Goal: Task Accomplishment & Management: Use online tool/utility

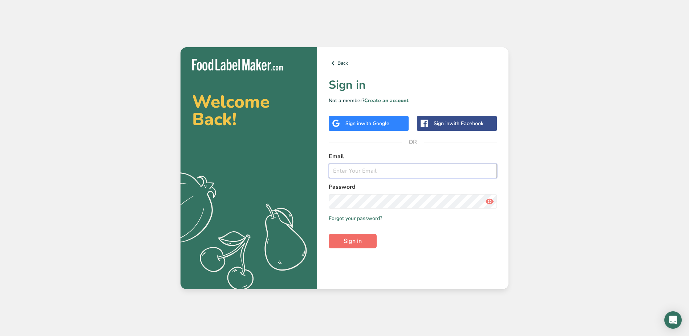
type input "[EMAIL_ADDRESS][DOMAIN_NAME]"
click at [357, 243] on span "Sign in" at bounding box center [353, 241] width 18 height 9
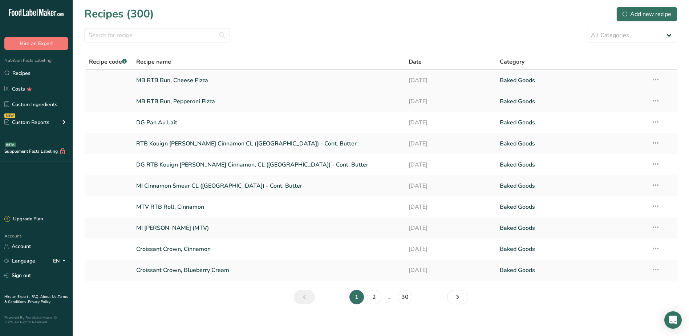
click at [164, 81] on link "MB RTB Bun, Cheese Pizza" at bounding box center [268, 80] width 264 height 15
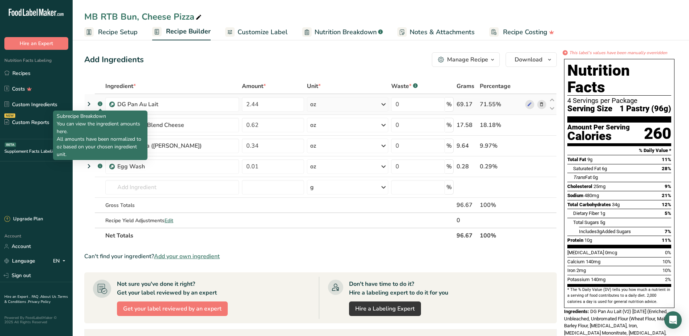
click at [100, 104] on rect at bounding box center [100, 103] width 5 height 5
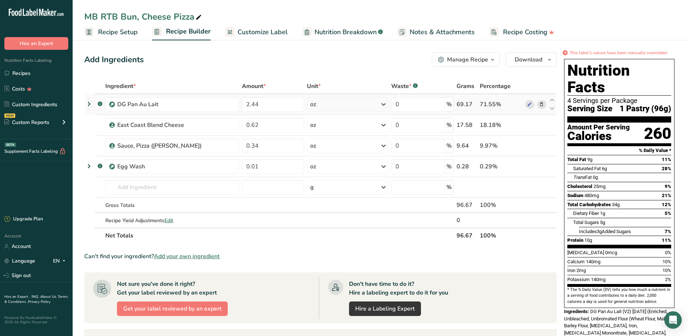
click at [87, 104] on icon at bounding box center [89, 103] width 9 height 13
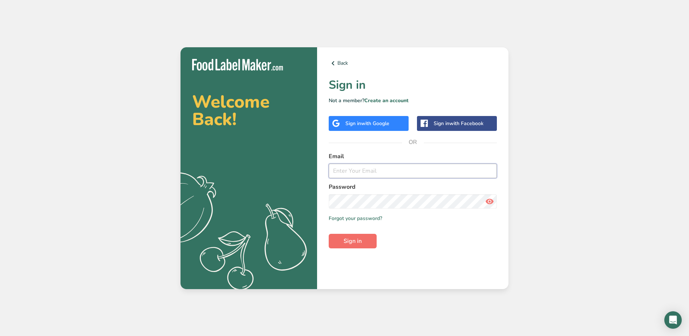
type input "[EMAIL_ADDRESS][DOMAIN_NAME]"
click at [351, 246] on button "Sign in" at bounding box center [353, 241] width 48 height 15
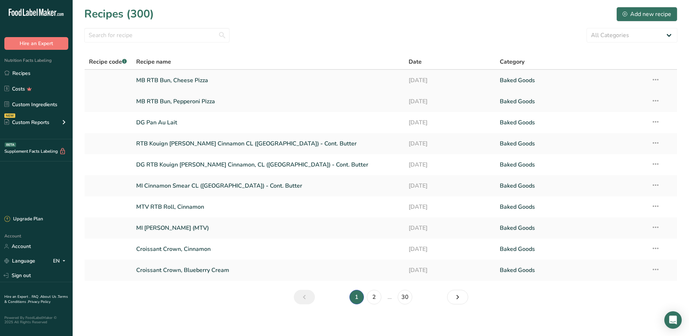
click at [141, 78] on link "MB RTB Bun, Cheese Pizza" at bounding box center [268, 80] width 264 height 15
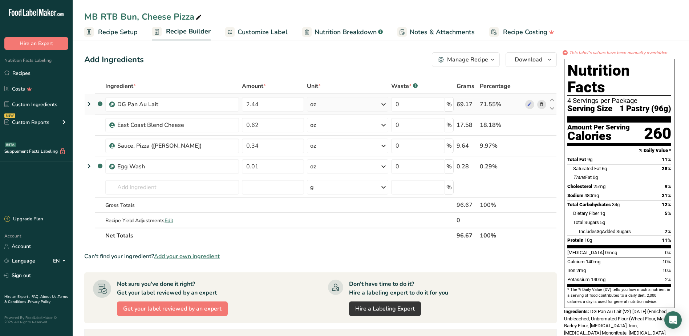
click at [90, 104] on icon at bounding box center [89, 103] width 9 height 13
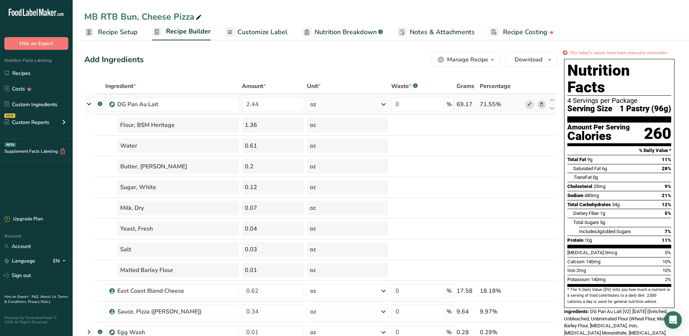
click at [87, 105] on icon at bounding box center [88, 104] width 13 height 9
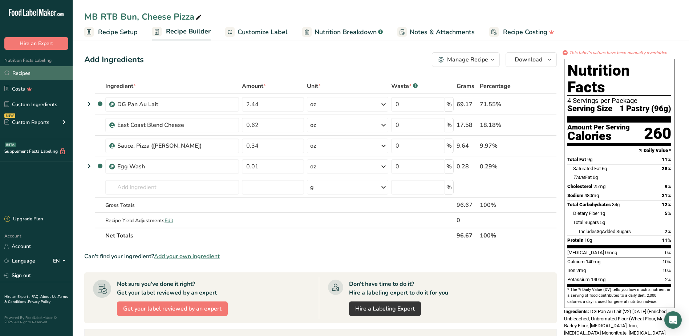
click at [35, 74] on link "Recipes" at bounding box center [36, 73] width 73 height 14
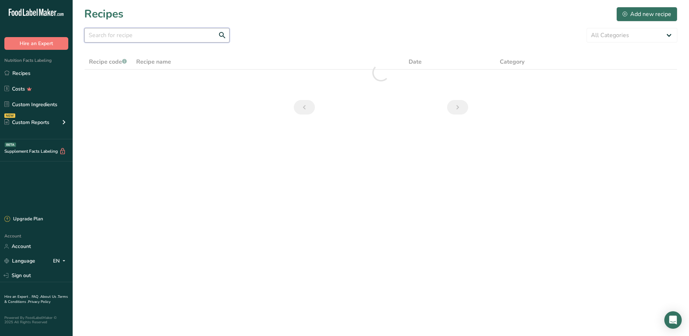
click at [134, 39] on input "text" at bounding box center [156, 35] width 145 height 15
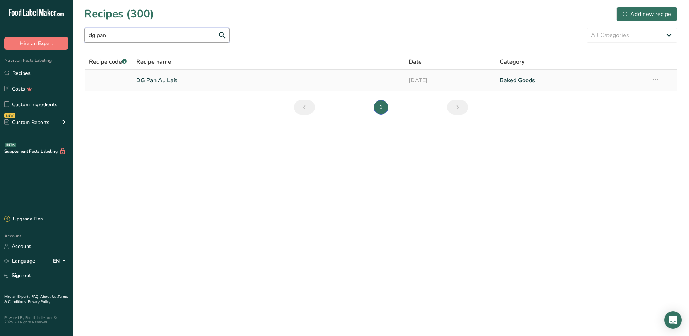
type input "dg pan"
click at [165, 80] on link "DG Pan Au Lait" at bounding box center [268, 80] width 264 height 15
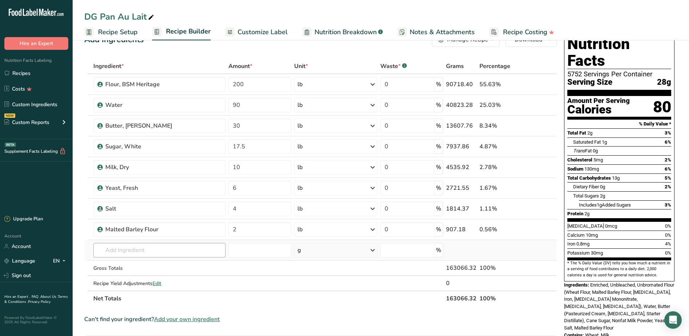
scroll to position [36, 0]
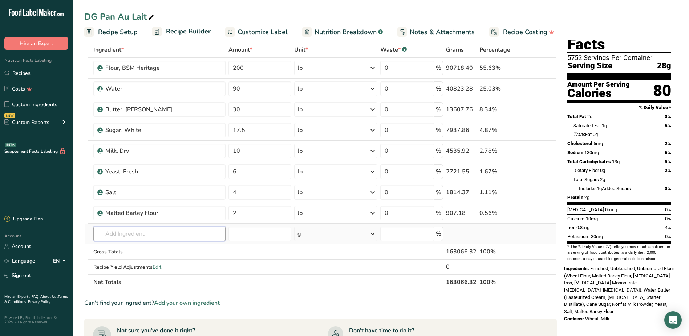
click at [129, 236] on input "text" at bounding box center [159, 233] width 132 height 15
type input "eggs, liq"
click at [121, 247] on p "Eggs, Liquid" at bounding box center [115, 249] width 33 height 8
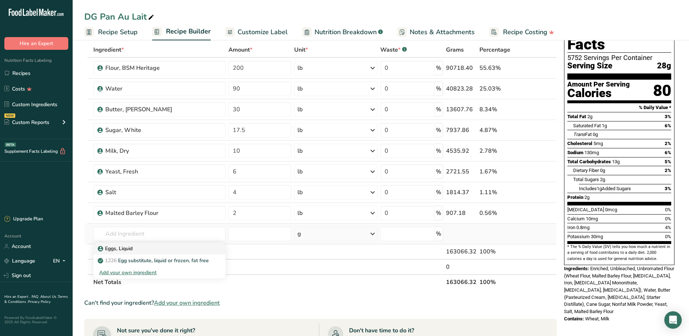
type input "Eggs, Liquid"
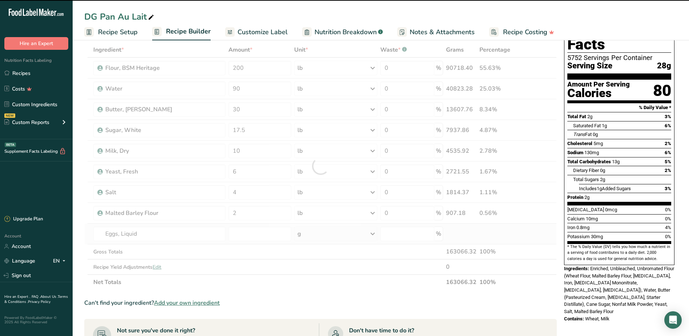
type input "0"
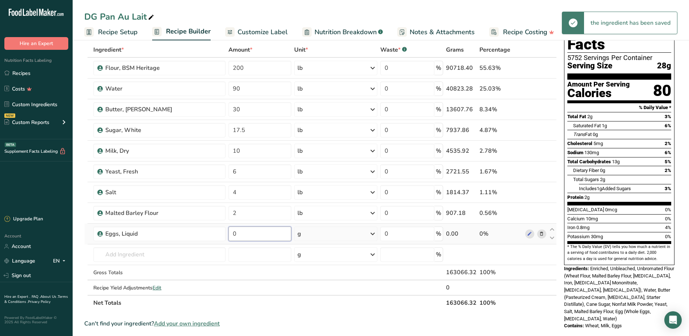
click at [264, 236] on input "0" at bounding box center [260, 233] width 63 height 15
type input "0.002"
click at [374, 233] on div "Ingredient * Amount * Unit * Waste * .a-a{fill:#347362;}.b-a{fill:#fff;} Grams …" at bounding box center [320, 176] width 473 height 268
click at [372, 233] on icon at bounding box center [372, 233] width 9 height 13
click at [316, 288] on div "See more" at bounding box center [329, 291] width 61 height 8
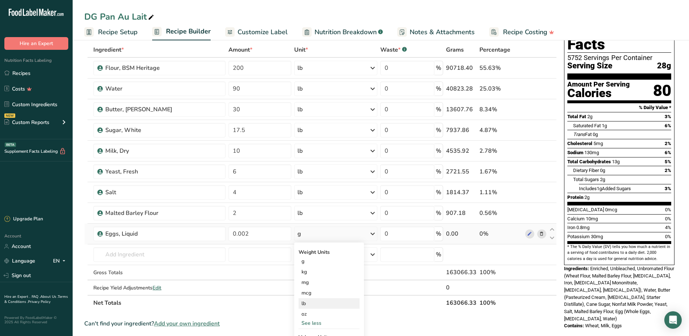
click at [305, 304] on div "lb" at bounding box center [329, 303] width 61 height 11
click at [197, 10] on div "DG Pan Au Lait" at bounding box center [381, 16] width 617 height 13
click at [39, 75] on link "Recipes" at bounding box center [36, 73] width 73 height 14
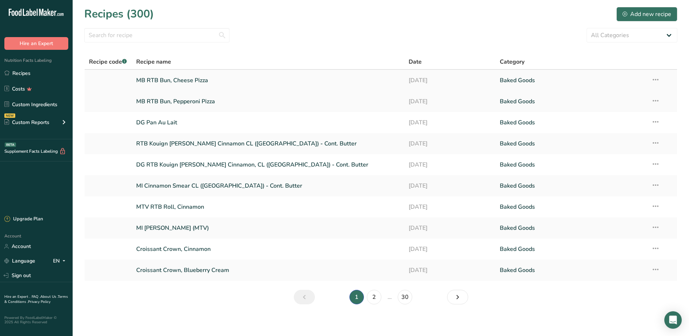
click at [198, 82] on link "MB RTB Bun, Cheese Pizza" at bounding box center [268, 80] width 264 height 15
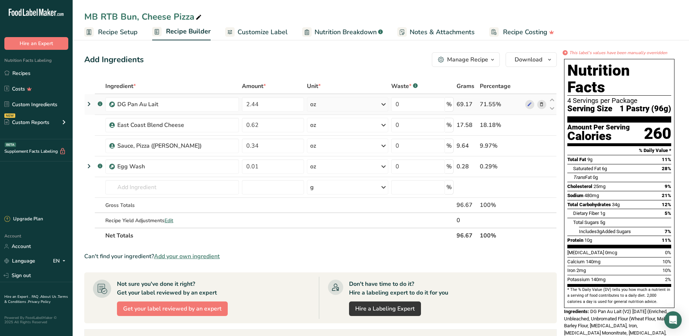
click at [90, 104] on icon at bounding box center [89, 103] width 9 height 13
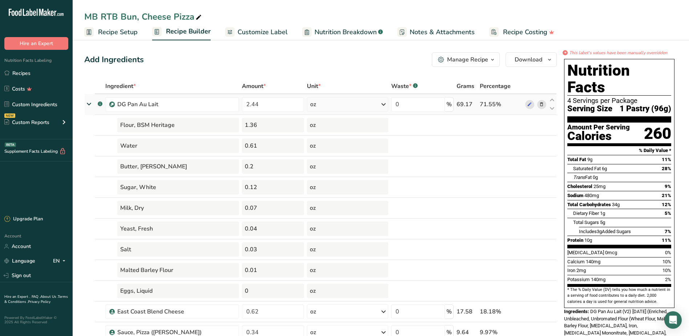
click at [92, 104] on icon at bounding box center [88, 104] width 13 height 9
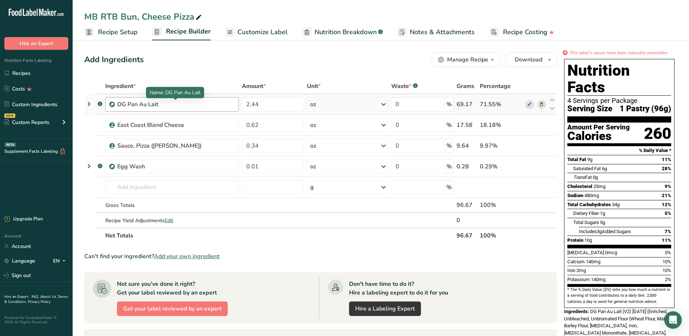
click at [192, 106] on div "DG Pan Au Lait" at bounding box center [162, 104] width 91 height 9
click at [554, 101] on icon at bounding box center [552, 99] width 9 height 5
click at [541, 106] on icon at bounding box center [541, 105] width 5 height 8
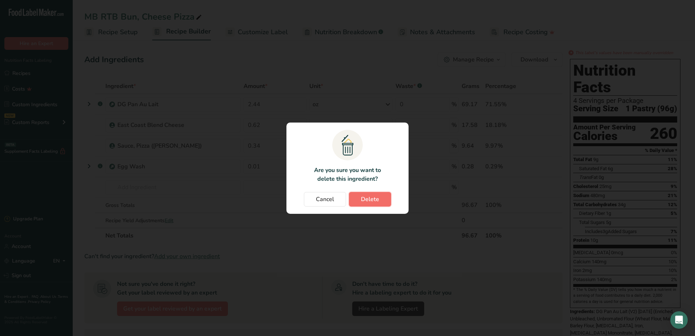
click at [368, 197] on span "Delete" at bounding box center [370, 199] width 18 height 9
type input "0.62"
type input "0.34"
type input "0.01"
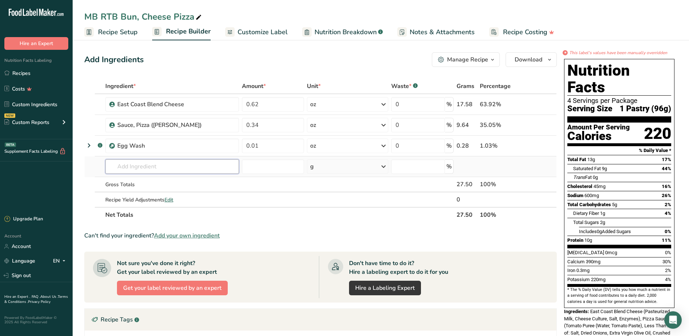
click at [190, 168] on input "text" at bounding box center [172, 166] width 134 height 15
type input "dg pan"
click at [142, 191] on p "DG Pan Au Lait (10g Protein)" at bounding box center [148, 193] width 74 height 8
type input "DG Pan Au Lait (10g Protein)"
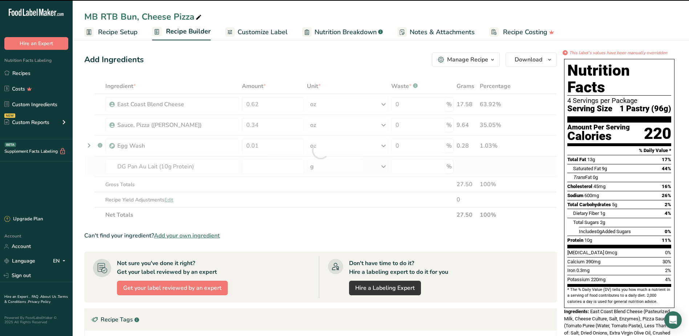
type input "0"
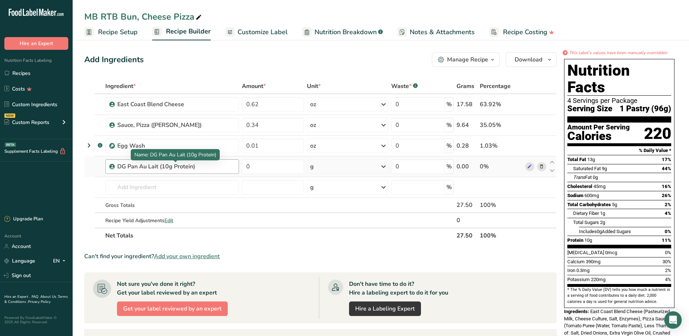
click at [129, 169] on div "DG Pan Au Lait (10g Protein)" at bounding box center [162, 166] width 91 height 9
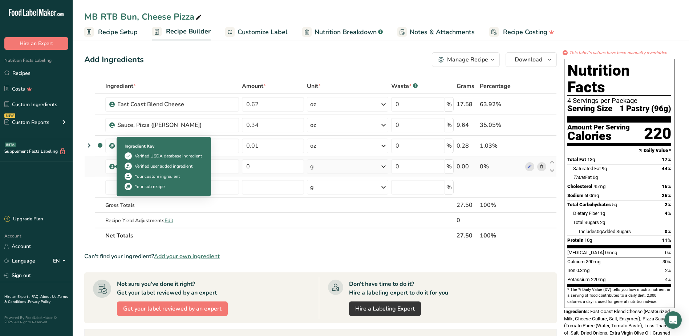
click at [113, 167] on icon at bounding box center [112, 166] width 4 height 7
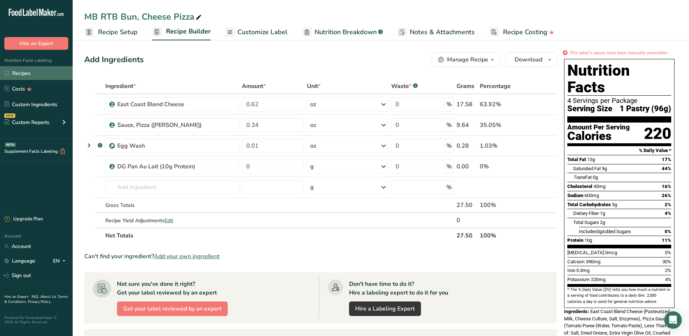
click at [30, 74] on link "Recipes" at bounding box center [36, 73] width 73 height 14
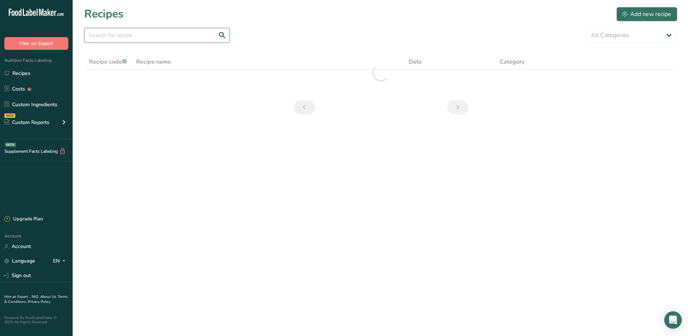
click at [138, 34] on input "text" at bounding box center [156, 35] width 145 height 15
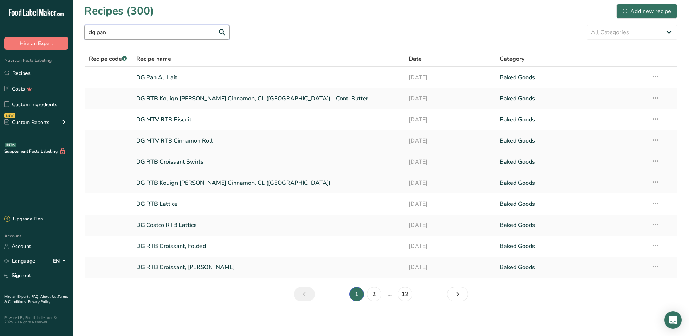
scroll to position [3, 0]
type input "dg pan"
click at [377, 295] on link "2" at bounding box center [374, 293] width 15 height 15
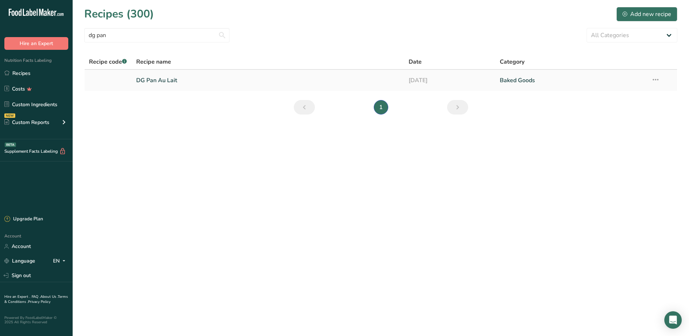
click at [144, 80] on link "DG Pan Au Lait" at bounding box center [268, 80] width 264 height 15
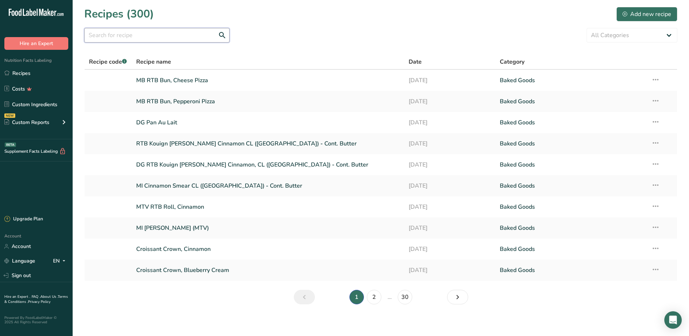
click at [109, 36] on input "text" at bounding box center [156, 35] width 145 height 15
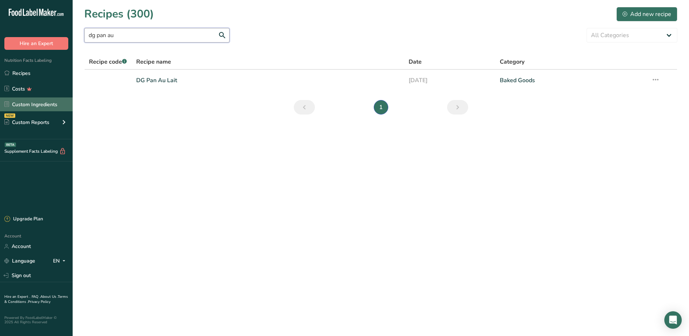
type input "dg pan au"
click at [18, 104] on link "Custom Ingredients" at bounding box center [36, 104] width 73 height 14
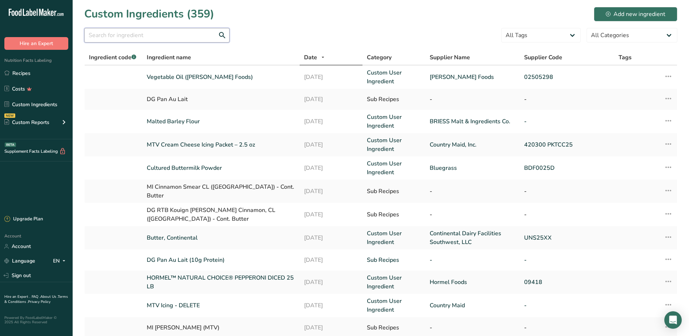
click at [145, 40] on input "text" at bounding box center [156, 35] width 145 height 15
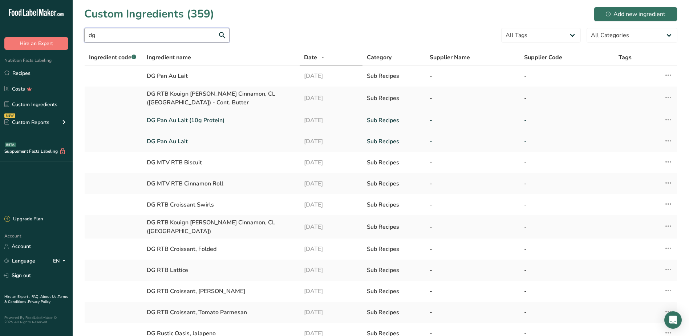
type input "dg"
click at [181, 122] on link "DG Pan Au Lait (10g Protein)" at bounding box center [221, 120] width 149 height 9
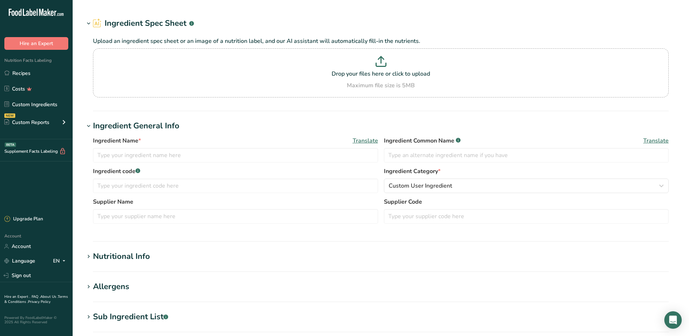
type input "DG Pan Au Lait (10g Protein)"
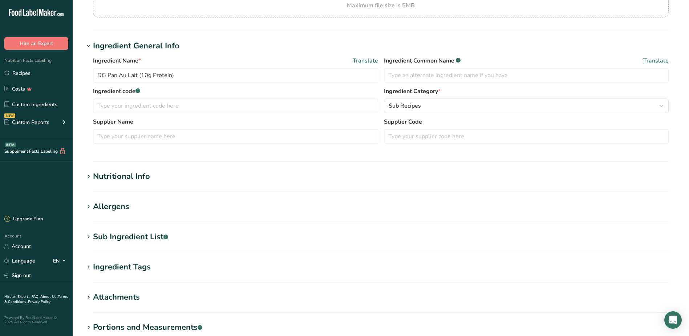
scroll to position [109, 0]
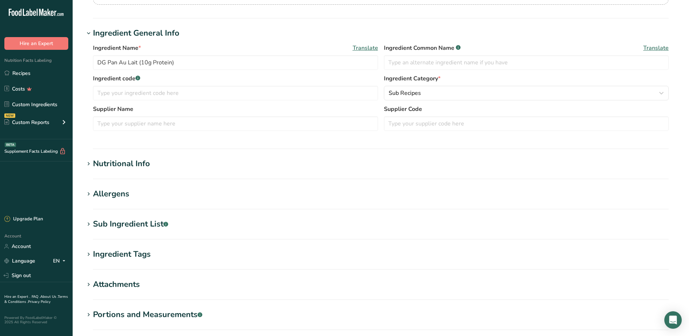
click at [89, 223] on icon at bounding box center [88, 224] width 7 height 10
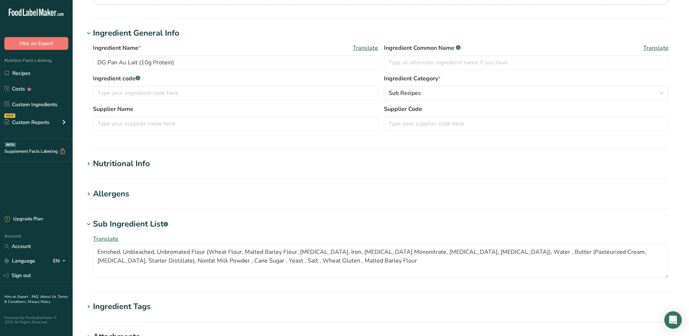
click at [88, 164] on icon at bounding box center [88, 164] width 7 height 10
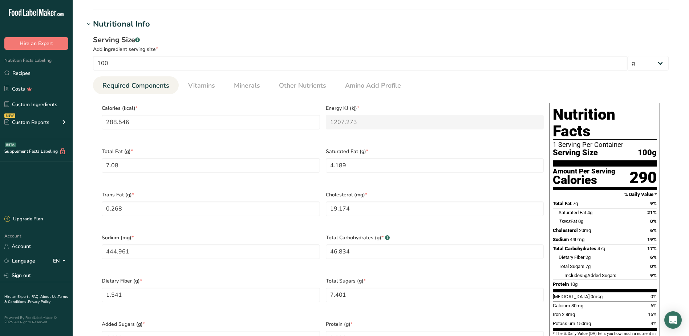
scroll to position [254, 0]
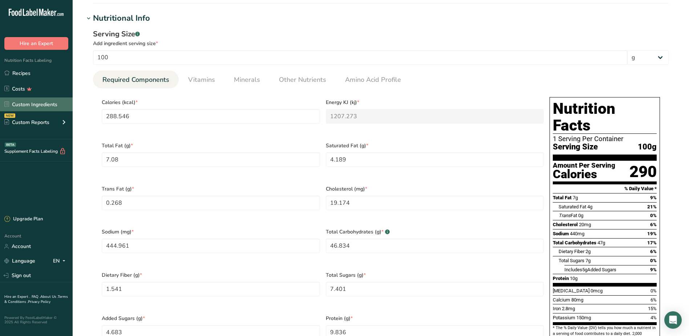
click at [48, 106] on link "Custom Ingredients" at bounding box center [36, 104] width 73 height 14
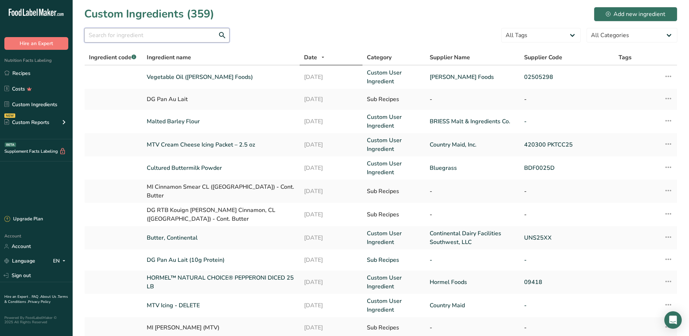
click at [133, 36] on input "text" at bounding box center [156, 35] width 145 height 15
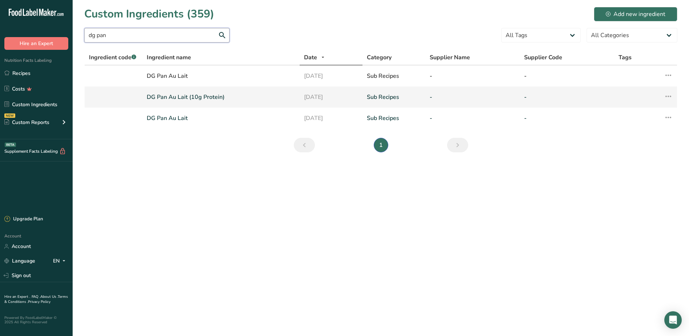
type input "dg pan"
click at [176, 98] on link "DG Pan Au Lait (10g Protein)" at bounding box center [221, 97] width 149 height 9
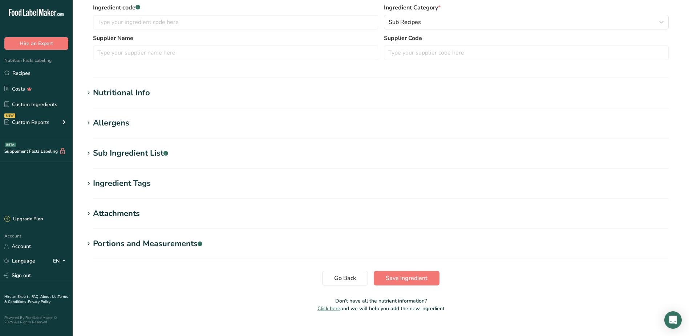
scroll to position [182, 0]
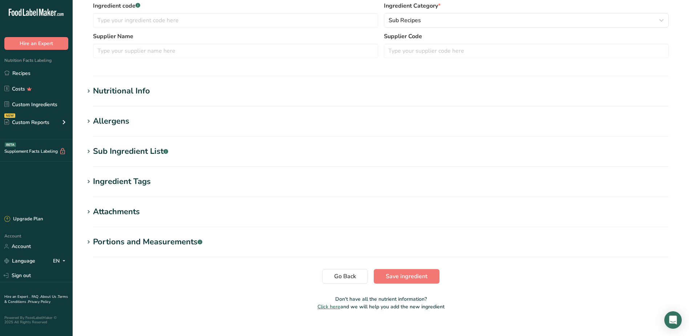
click at [90, 154] on icon at bounding box center [88, 151] width 7 height 10
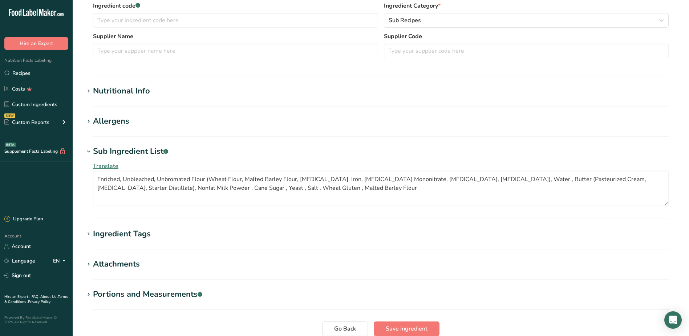
click at [88, 93] on icon at bounding box center [88, 91] width 7 height 10
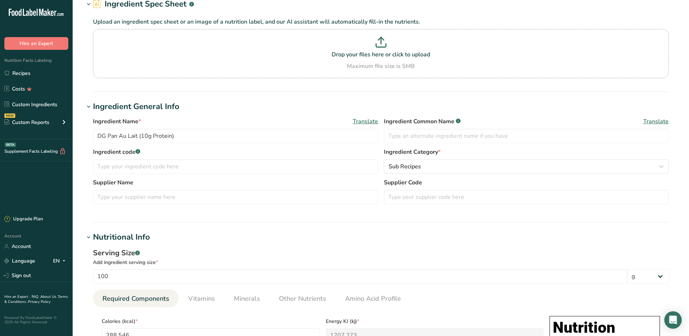
scroll to position [0, 0]
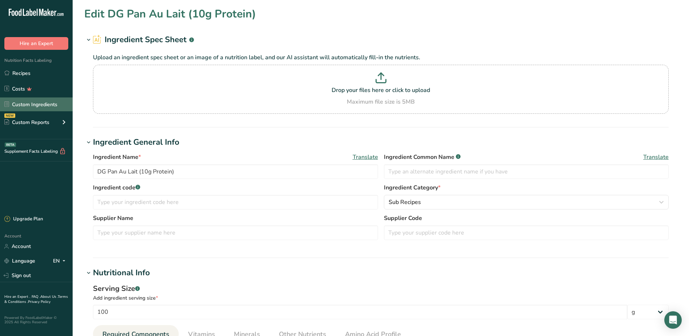
click at [61, 106] on link "Custom Ingredients" at bounding box center [36, 104] width 73 height 14
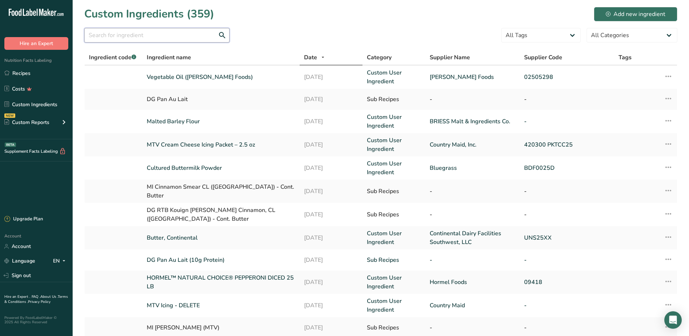
click at [135, 40] on input "text" at bounding box center [156, 35] width 145 height 15
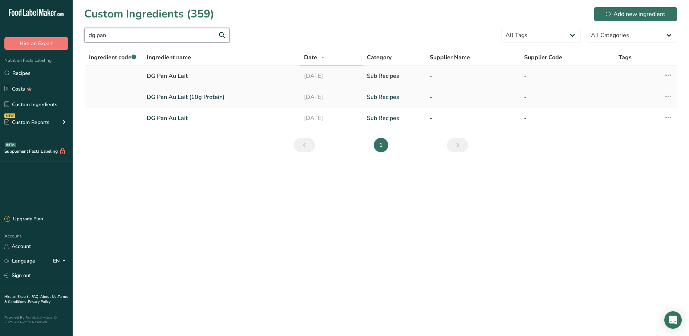
type input "dg pan"
click at [181, 79] on div "DG Pan Au Lait" at bounding box center [221, 76] width 149 height 9
click at [185, 76] on div "DG Pan Au Lait" at bounding box center [221, 76] width 149 height 9
click at [174, 76] on div "DG Pan Au Lait" at bounding box center [221, 76] width 149 height 9
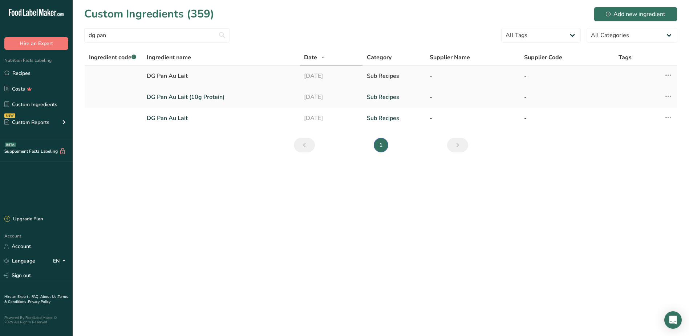
drag, startPoint x: 174, startPoint y: 76, endPoint x: 193, endPoint y: 75, distance: 18.9
click at [191, 76] on div "DG Pan Au Lait" at bounding box center [221, 76] width 149 height 9
click at [163, 72] on div "DG Pan Au Lait" at bounding box center [221, 76] width 149 height 9
click at [162, 76] on div "DG Pan Au Lait" at bounding box center [221, 76] width 149 height 9
click at [236, 75] on div "DG Pan Au Lait" at bounding box center [221, 76] width 149 height 9
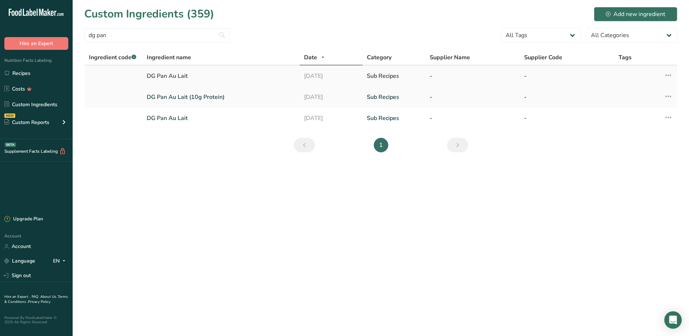
click at [178, 79] on div "DG Pan Au Lait" at bounding box center [221, 76] width 149 height 9
click at [170, 74] on div "DG Pan Au Lait" at bounding box center [221, 76] width 149 height 9
click at [166, 80] on div "DG Pan Au Lait" at bounding box center [221, 76] width 149 height 9
click at [133, 75] on td at bounding box center [114, 75] width 58 height 21
click at [669, 74] on icon at bounding box center [668, 75] width 9 height 13
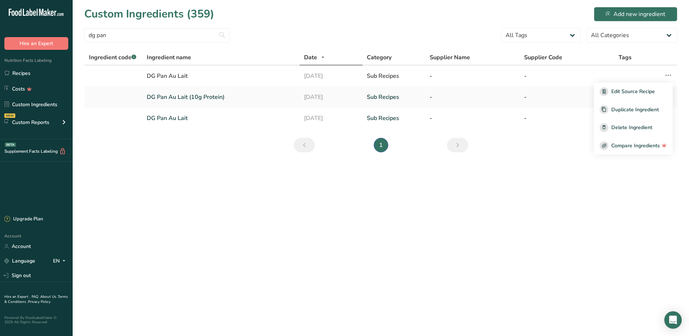
drag, startPoint x: 329, startPoint y: 183, endPoint x: 280, endPoint y: 178, distance: 48.9
click at [327, 181] on main "Custom Ingredients (359) Add new ingredient dg pan All Tags Source of Antioxida…" at bounding box center [344, 168] width 689 height 336
click at [176, 120] on link "DG Pan Au Lait" at bounding box center [221, 118] width 149 height 9
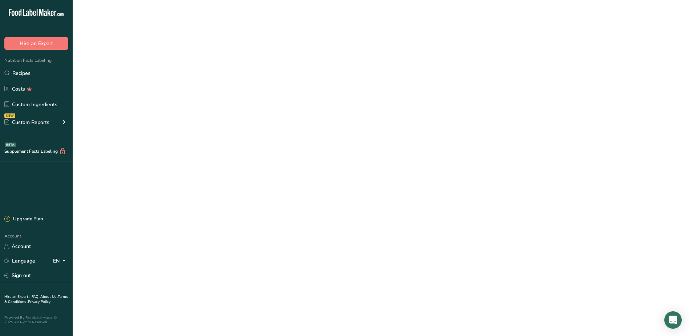
click at [176, 120] on link "DG Pan Au Lait" at bounding box center [221, 118] width 149 height 9
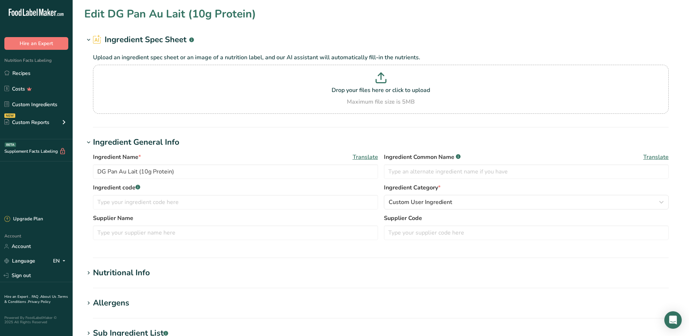
type input "DG Pan Au Lait"
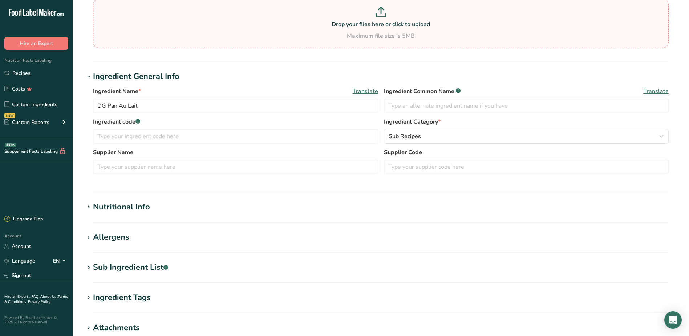
scroll to position [109, 0]
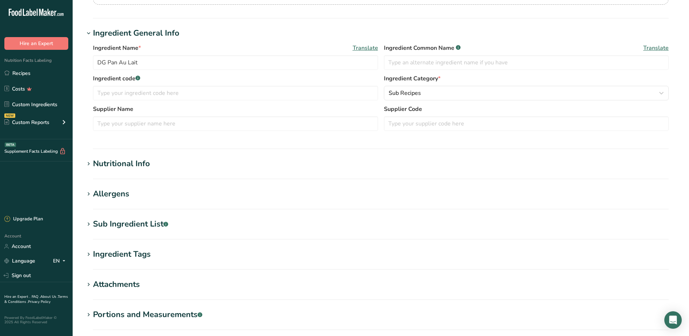
click at [102, 163] on div "Nutritional Info" at bounding box center [121, 164] width 57 height 12
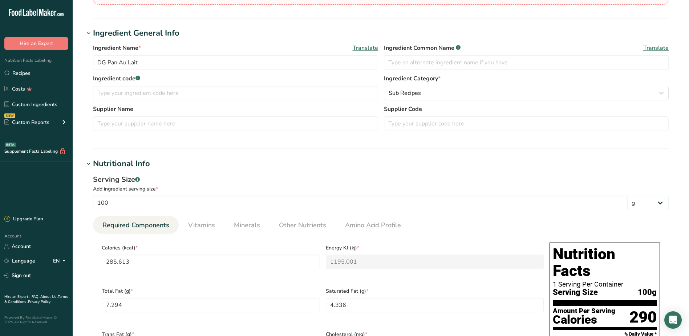
scroll to position [0, 0]
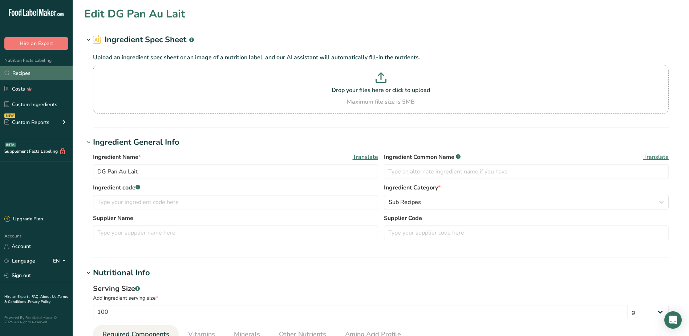
click at [29, 72] on link "Recipes" at bounding box center [36, 73] width 73 height 14
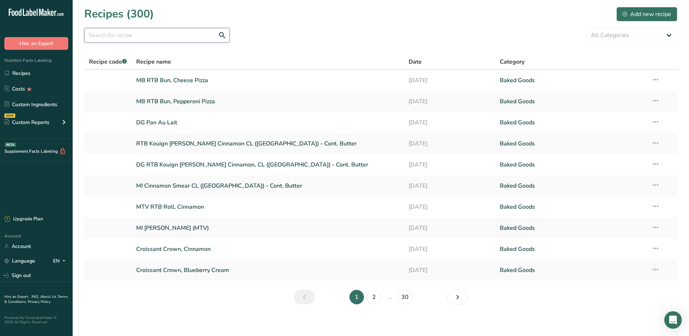
click at [154, 37] on input "text" at bounding box center [156, 35] width 145 height 15
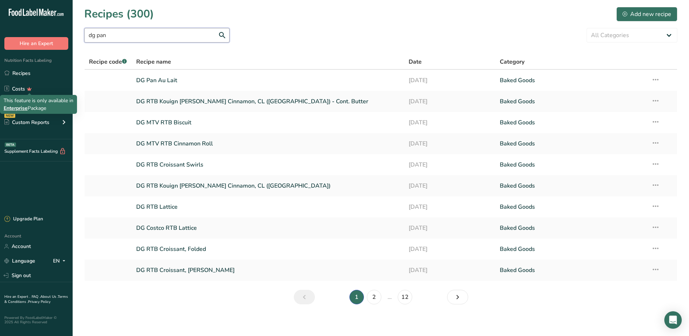
type input "dg pan"
click at [26, 103] on div "This feature is only available in Enterprise Package" at bounding box center [39, 104] width 70 height 15
click at [155, 80] on link "DG Pan Au Lait" at bounding box center [268, 80] width 264 height 15
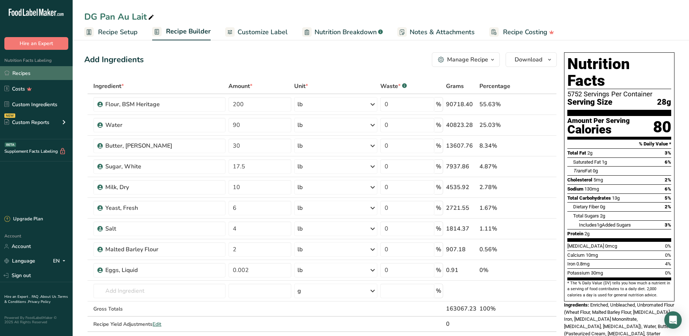
click at [28, 77] on link "Recipes" at bounding box center [36, 73] width 73 height 14
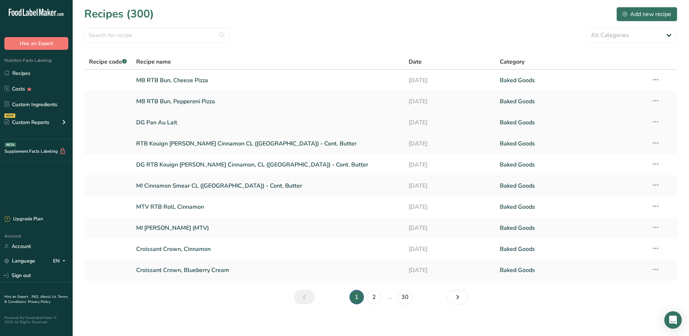
click at [162, 120] on link "DG Pan Au Lait" at bounding box center [268, 122] width 264 height 15
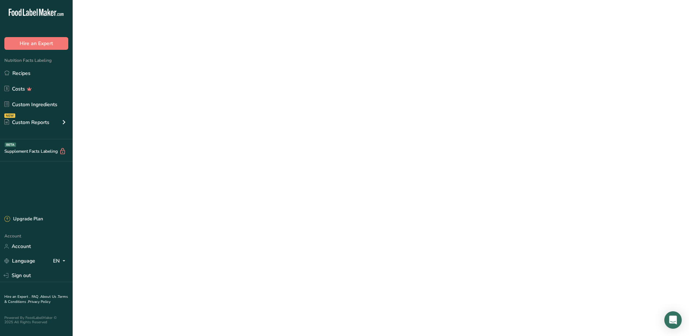
click at [162, 120] on link "DG Pan Au Lait" at bounding box center [268, 122] width 264 height 15
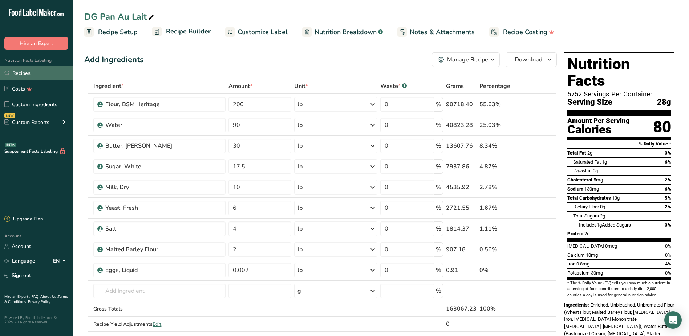
click at [21, 73] on link "Recipes" at bounding box center [36, 73] width 73 height 14
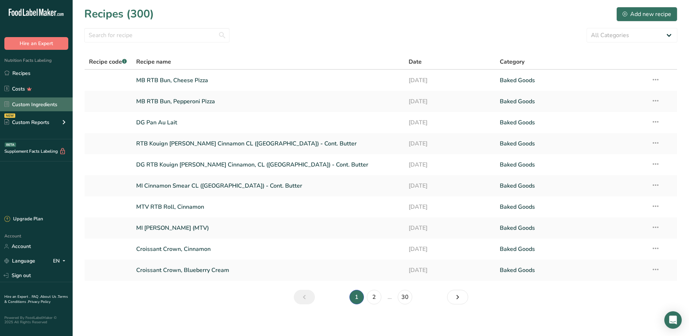
click at [33, 105] on link "Custom Ingredients" at bounding box center [36, 104] width 73 height 14
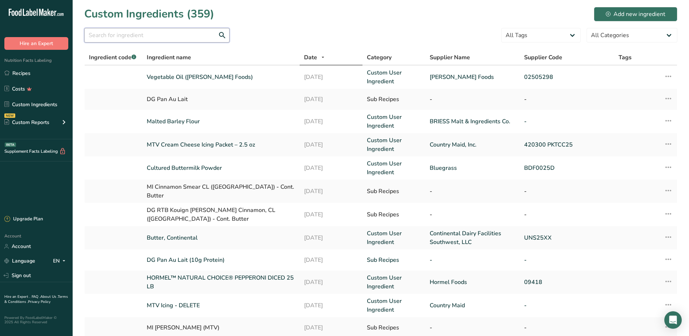
click at [128, 32] on input "text" at bounding box center [156, 35] width 145 height 15
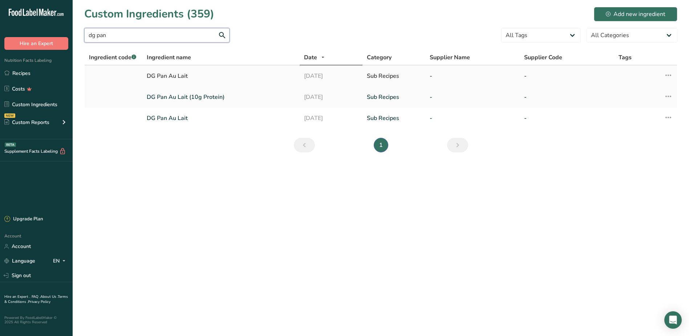
type input "dg pan"
click at [204, 77] on div "DG Pan Au Lait" at bounding box center [221, 76] width 149 height 9
click at [187, 75] on div "DG Pan Au Lait" at bounding box center [221, 76] width 149 height 9
click at [178, 74] on div "DG Pan Au Lait" at bounding box center [221, 76] width 149 height 9
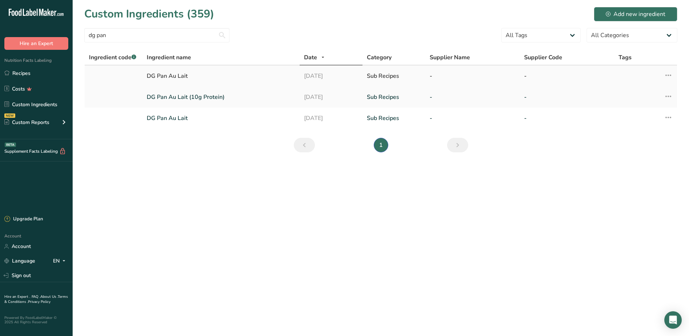
click at [664, 73] on icon at bounding box center [668, 75] width 9 height 13
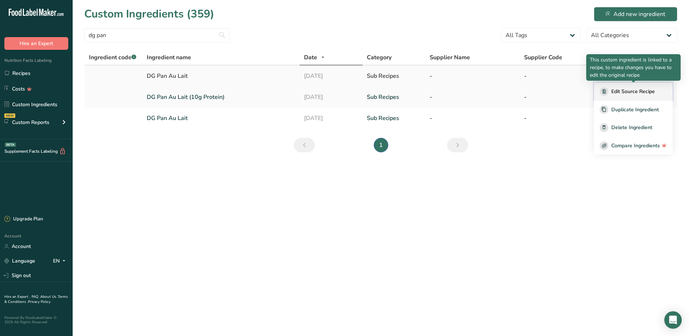
click at [635, 96] on button "Edit Source Recipe" at bounding box center [633, 91] width 79 height 18
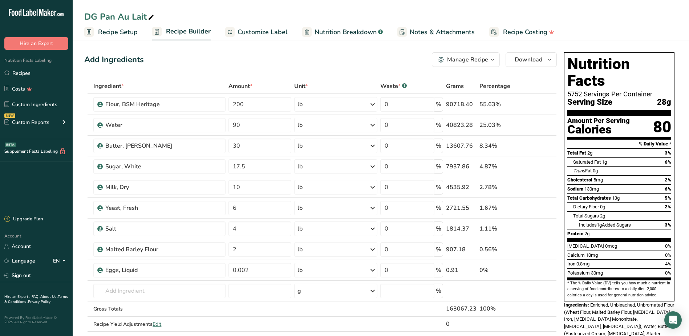
click at [491, 60] on icon "button" at bounding box center [493, 59] width 6 height 9
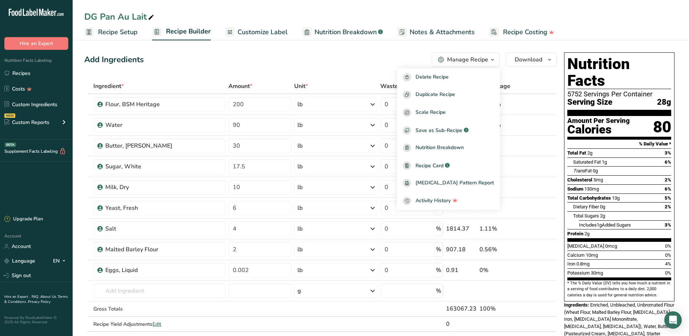
click at [116, 36] on span "Recipe Setup" at bounding box center [118, 32] width 40 height 10
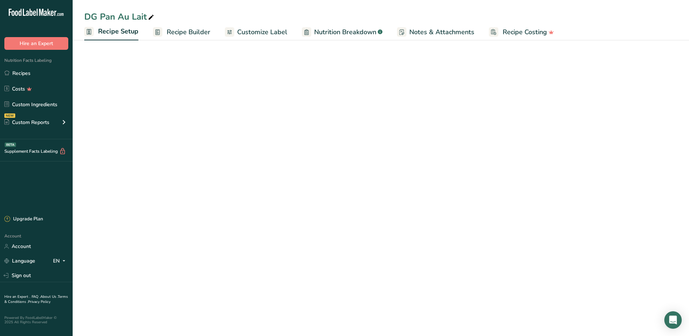
select select "5"
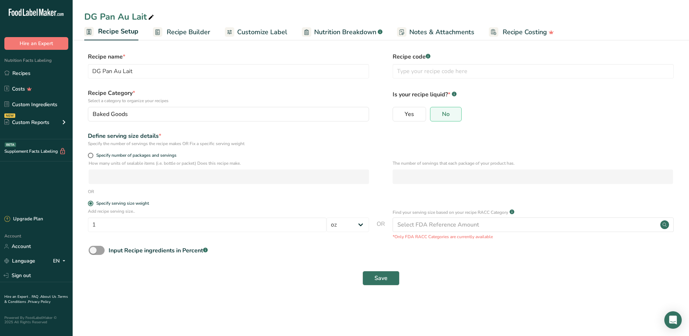
click at [269, 31] on span "Customize Label" at bounding box center [262, 32] width 50 height 10
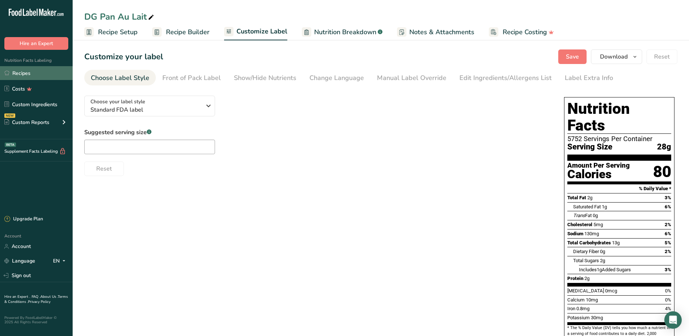
click at [29, 77] on link "Recipes" at bounding box center [36, 73] width 73 height 14
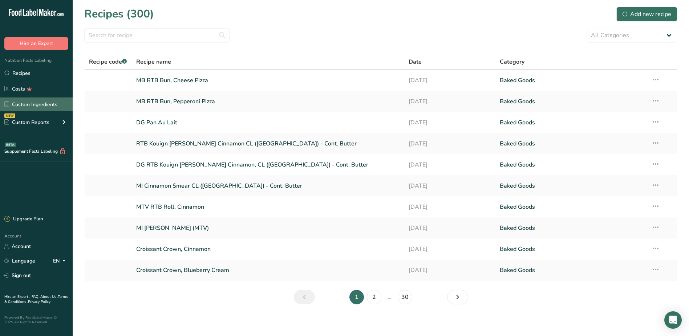
click at [40, 104] on link "Custom Ingredients" at bounding box center [36, 104] width 73 height 14
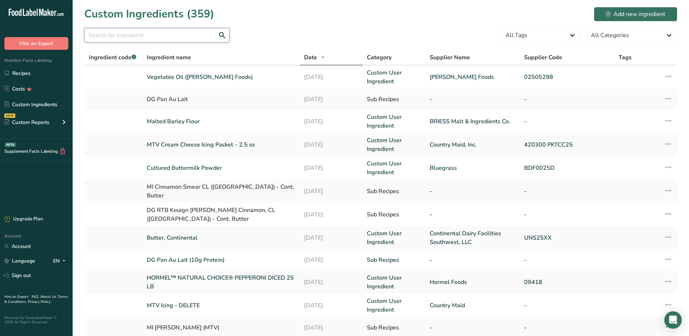
drag, startPoint x: 175, startPoint y: 37, endPoint x: 178, endPoint y: 35, distance: 3.9
click at [176, 35] on input "text" at bounding box center [156, 35] width 145 height 15
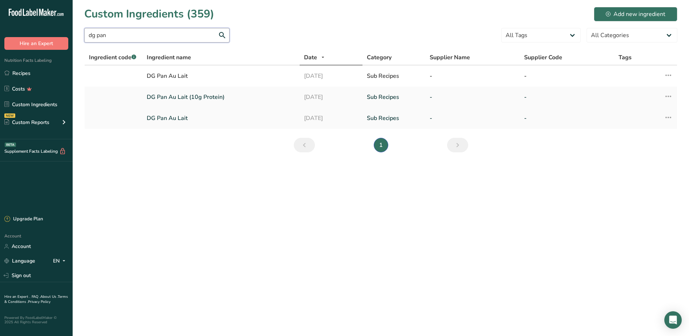
type input "dg pan"
click at [671, 118] on icon at bounding box center [668, 117] width 9 height 13
click at [669, 115] on icon at bounding box center [668, 117] width 9 height 13
click at [196, 118] on link "DG Pan Au Lait" at bounding box center [221, 118] width 149 height 9
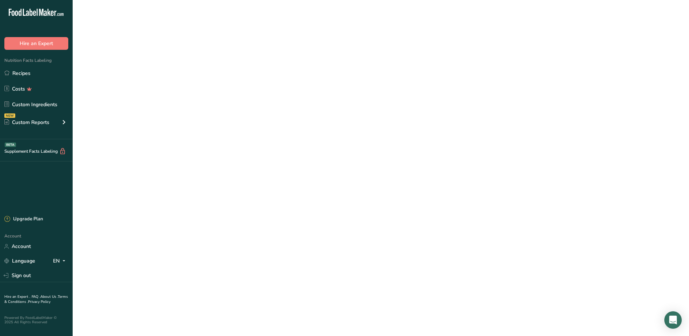
click at [196, 118] on link "DG Pan Au Lait" at bounding box center [221, 118] width 149 height 9
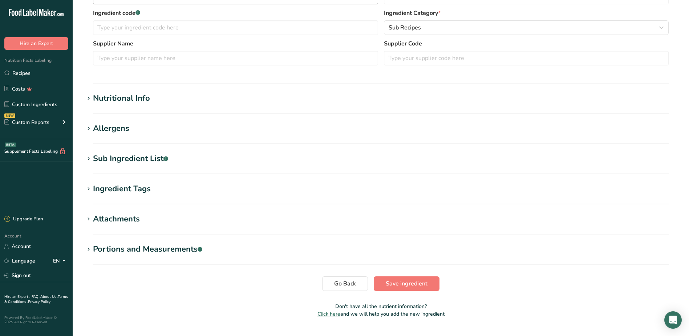
scroll to position [182, 0]
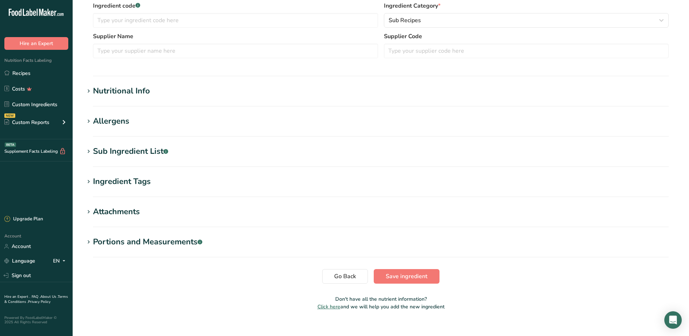
click at [96, 93] on div "Nutritional Info" at bounding box center [121, 91] width 57 height 12
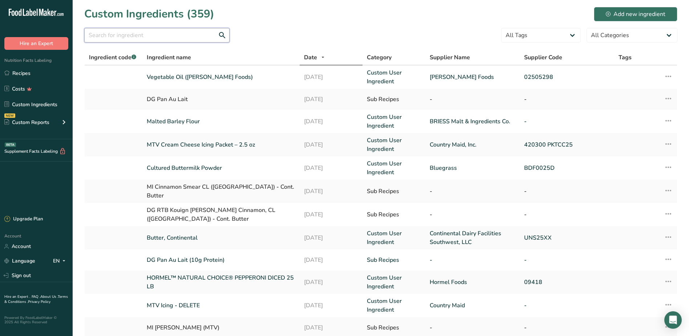
click at [136, 37] on input "text" at bounding box center [156, 35] width 145 height 15
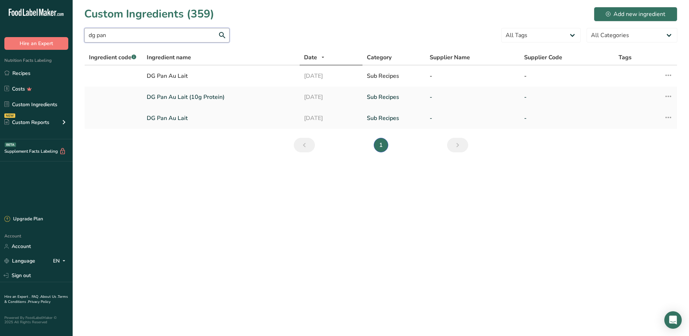
type input "dg pan"
click at [667, 118] on icon at bounding box center [668, 117] width 9 height 13
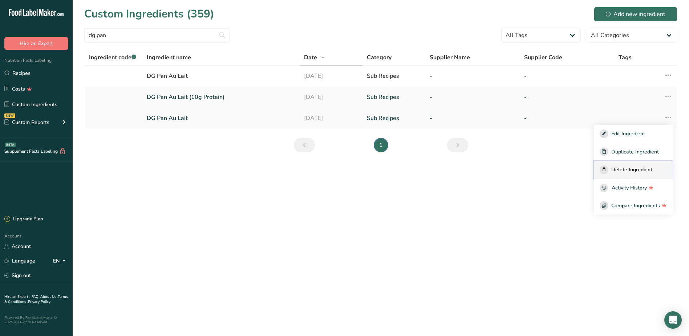
click at [637, 170] on span "Delete Ingredient" at bounding box center [632, 170] width 41 height 8
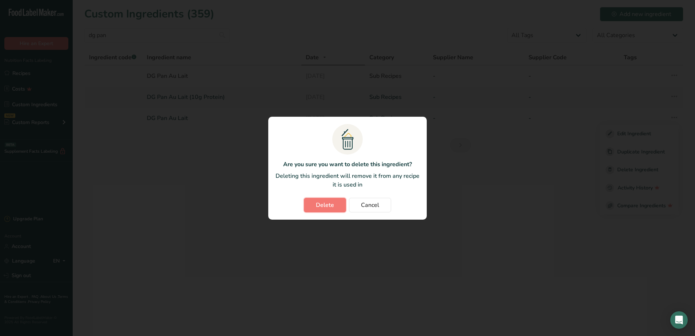
click at [333, 206] on span "Delete" at bounding box center [325, 205] width 18 height 9
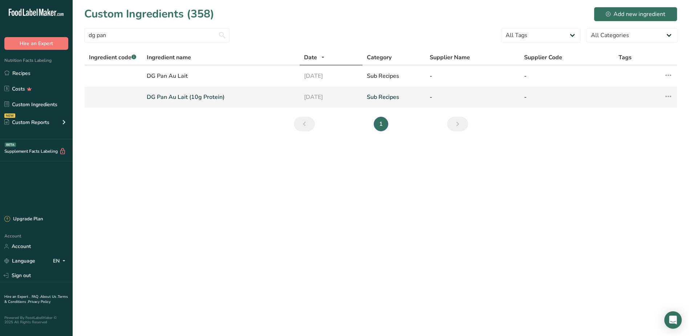
click at [668, 95] on icon at bounding box center [668, 96] width 9 height 13
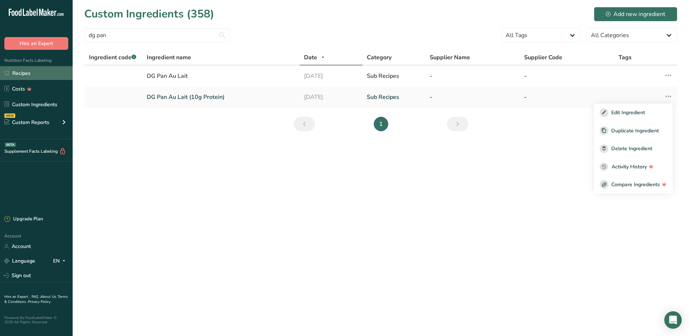
click at [22, 73] on link "Recipes" at bounding box center [36, 73] width 73 height 14
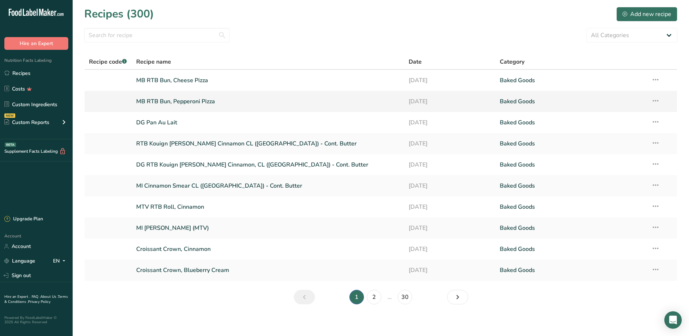
click at [198, 105] on link "MB RTB Bun, Pepperoni Pizza" at bounding box center [268, 101] width 264 height 15
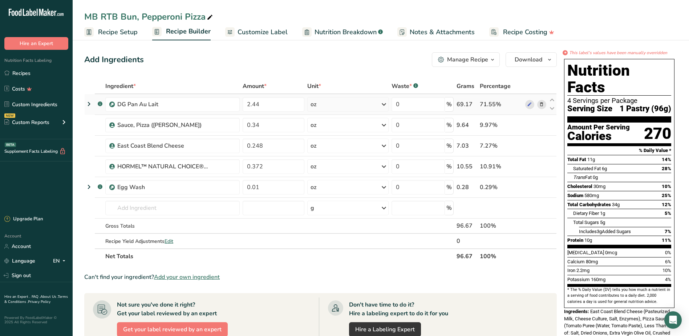
click at [88, 104] on icon at bounding box center [89, 103] width 9 height 13
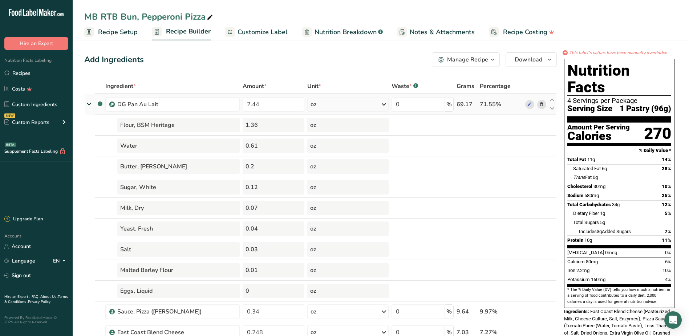
click at [89, 103] on icon at bounding box center [88, 104] width 13 height 9
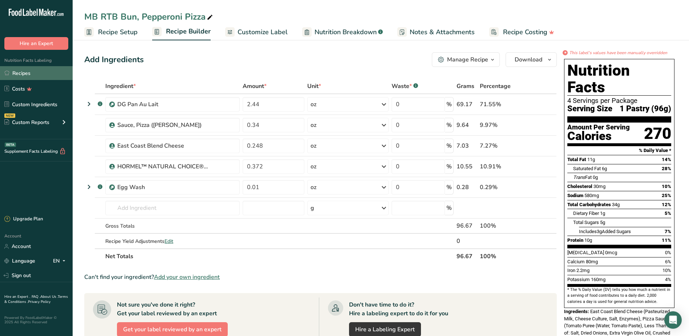
click at [30, 76] on link "Recipes" at bounding box center [36, 73] width 73 height 14
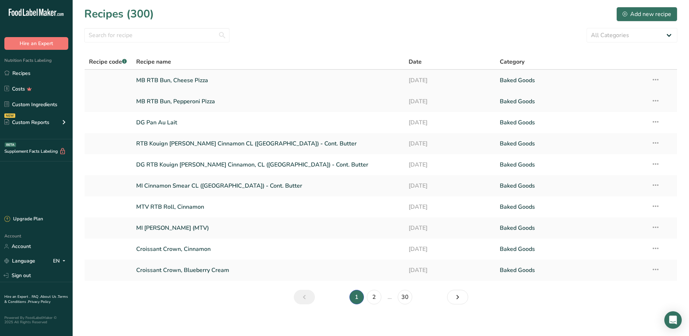
click at [174, 80] on link "MB RTB Bun, Cheese Pizza" at bounding box center [268, 80] width 264 height 15
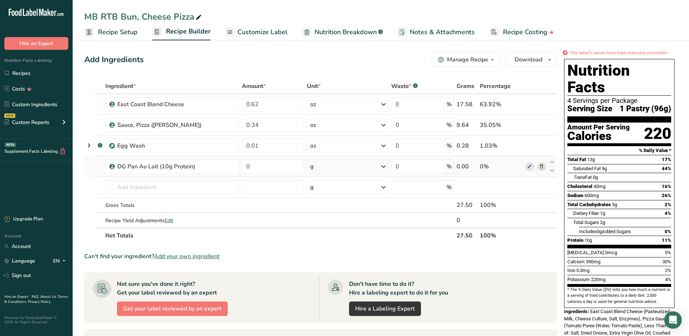
click at [540, 166] on icon at bounding box center [541, 167] width 5 height 8
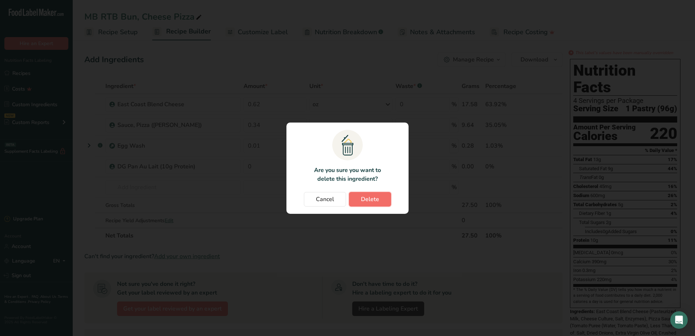
click at [376, 197] on span "Delete" at bounding box center [370, 199] width 18 height 9
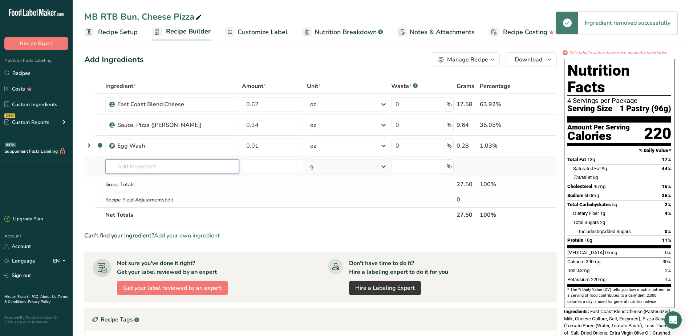
click at [125, 166] on input "text" at bounding box center [172, 166] width 134 height 15
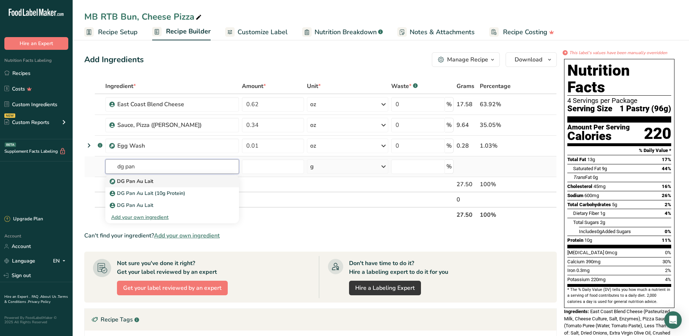
type input "dg pan"
click at [141, 182] on p "DG Pan Au Lait" at bounding box center [132, 181] width 42 height 8
type input "DG Pan Au Lait"
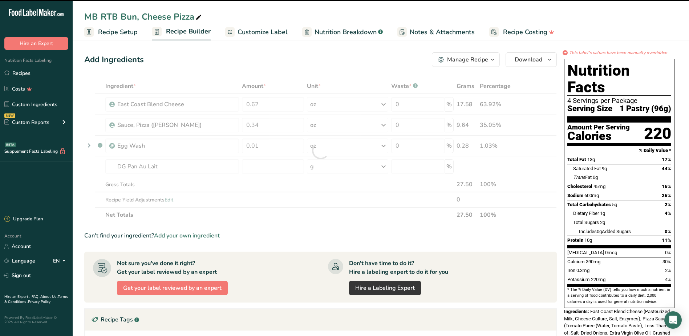
type input "0"
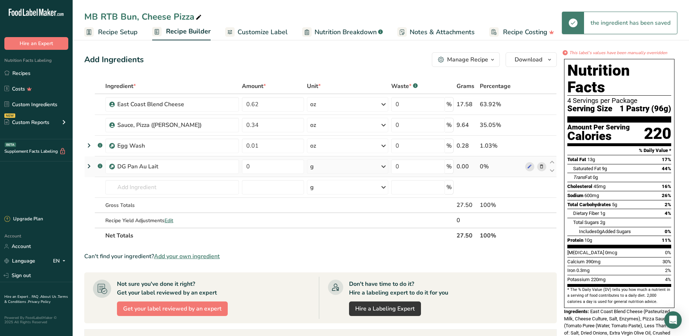
click at [382, 166] on icon at bounding box center [383, 166] width 9 height 13
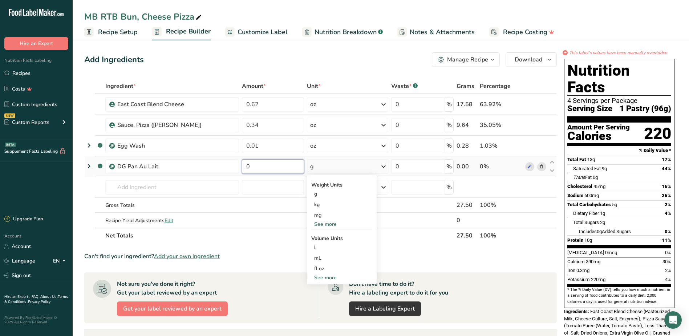
click at [263, 168] on input "0" at bounding box center [273, 166] width 62 height 15
type input "2.44"
click at [384, 165] on div "Ingredient * Amount * Unit * Waste * .a-a{fill:#347362;}.b-a{fill:#fff;} Grams …" at bounding box center [320, 160] width 473 height 165
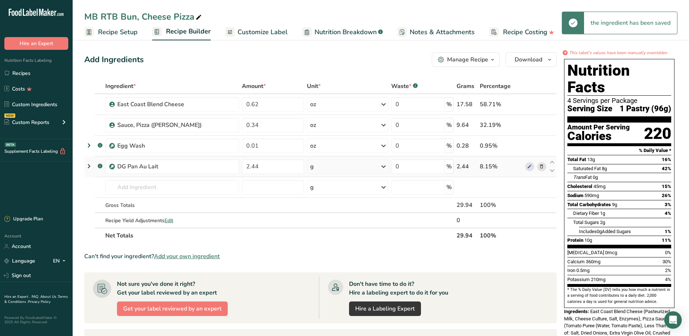
click at [384, 166] on icon at bounding box center [383, 166] width 9 height 13
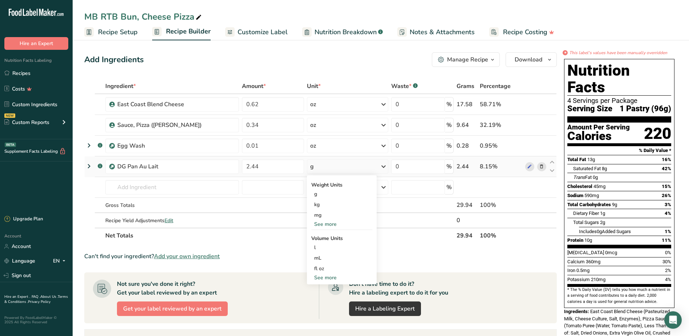
click at [324, 222] on div "See more" at bounding box center [341, 224] width 61 height 8
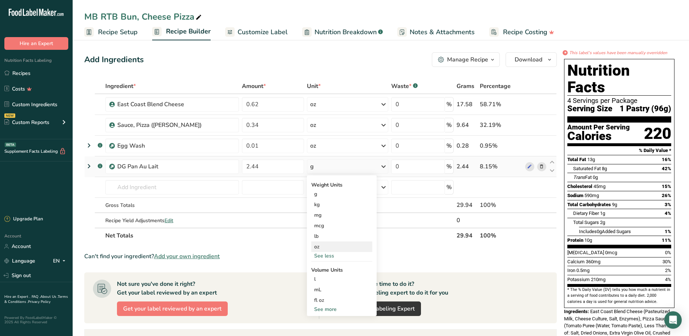
click at [324, 245] on div "oz" at bounding box center [341, 246] width 61 height 11
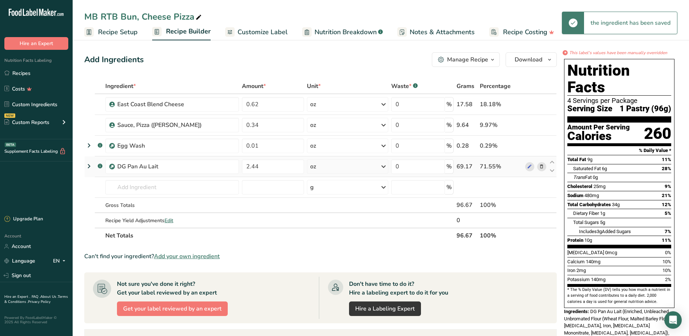
click at [88, 166] on icon at bounding box center [89, 166] width 9 height 13
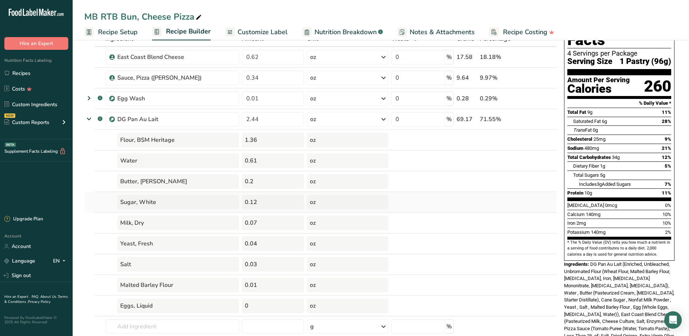
scroll to position [73, 0]
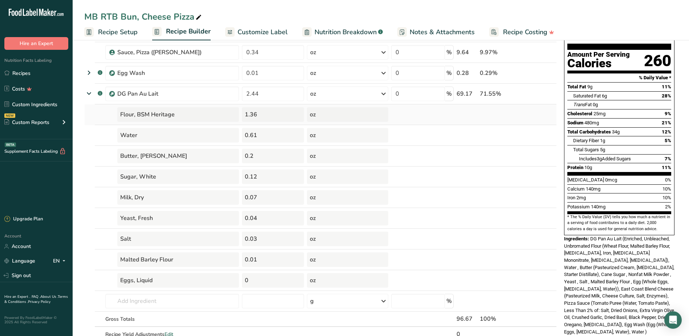
click at [543, 117] on td at bounding box center [536, 114] width 24 height 21
click at [90, 93] on icon at bounding box center [88, 93] width 13 height 9
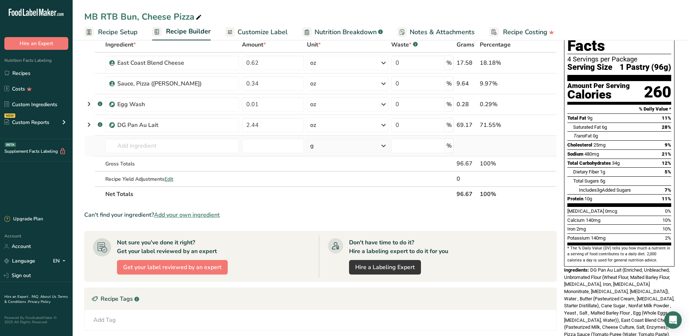
scroll to position [0, 0]
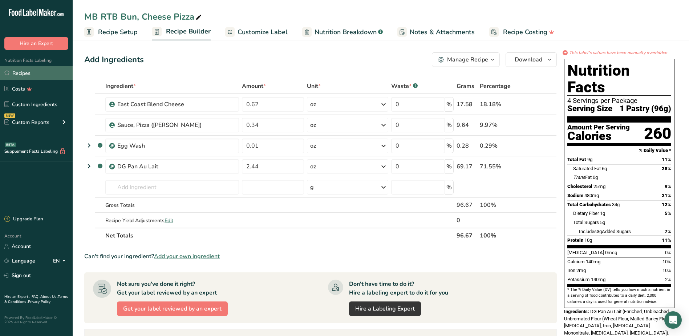
click at [43, 71] on link "Recipes" at bounding box center [36, 73] width 73 height 14
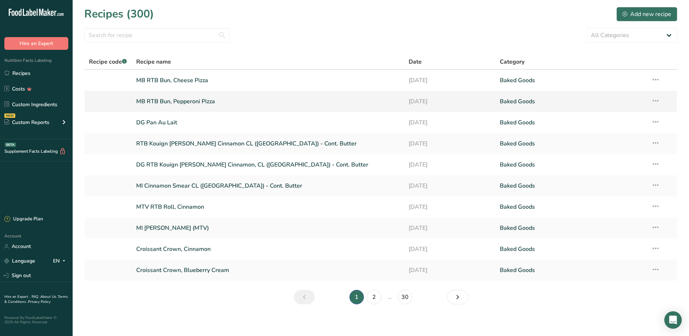
click at [185, 101] on link "MB RTB Bun, Pepperoni Pizza" at bounding box center [268, 101] width 264 height 15
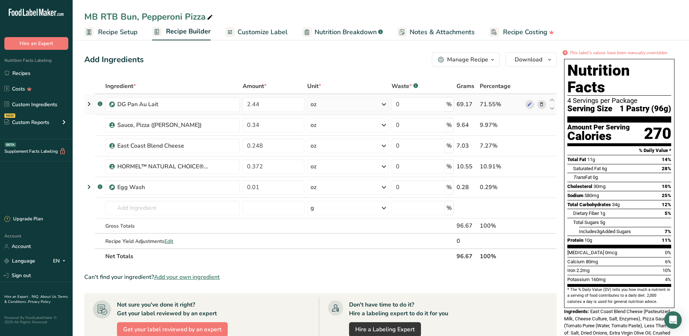
click at [90, 103] on icon at bounding box center [89, 103] width 9 height 13
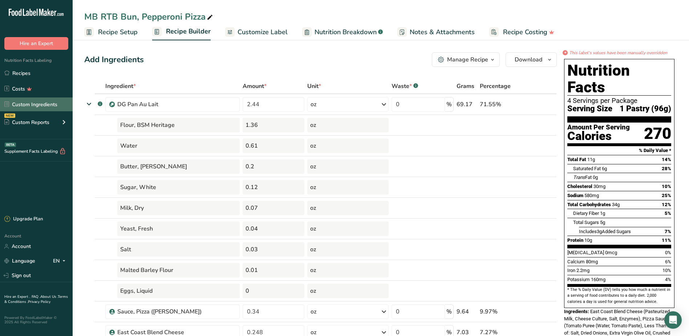
click at [37, 104] on link "Custom Ingredients" at bounding box center [36, 104] width 73 height 14
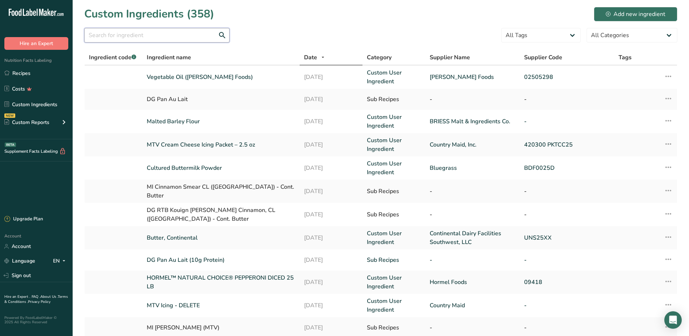
click at [139, 37] on input "text" at bounding box center [156, 35] width 145 height 15
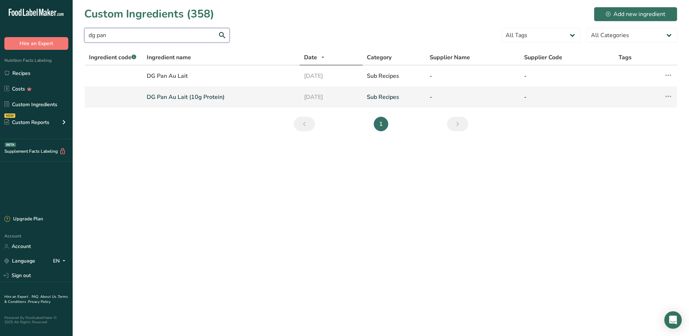
type input "dg pan"
click at [667, 96] on icon at bounding box center [668, 96] width 9 height 13
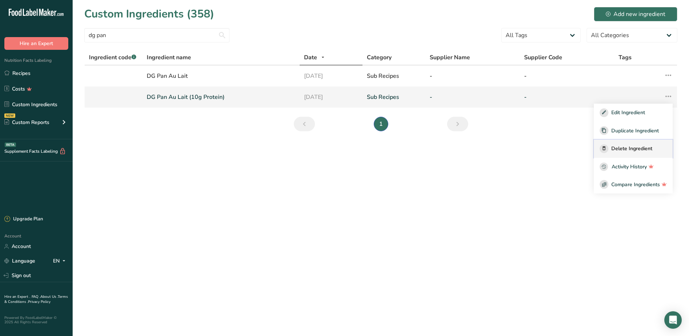
click at [653, 149] on div "Delete Ingredient" at bounding box center [633, 148] width 67 height 9
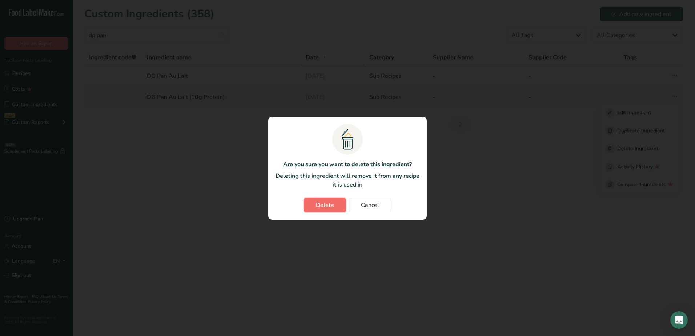
click at [331, 207] on span "Delete" at bounding box center [325, 205] width 18 height 9
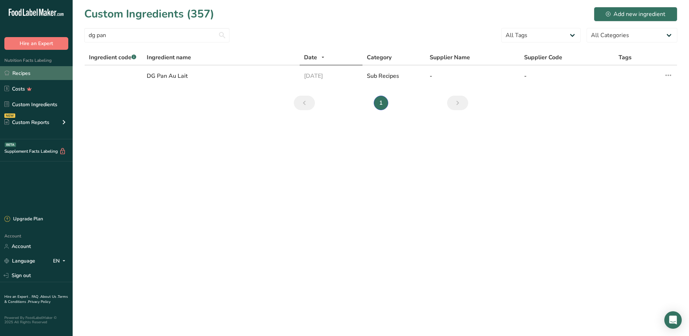
click at [24, 76] on link "Recipes" at bounding box center [36, 73] width 73 height 14
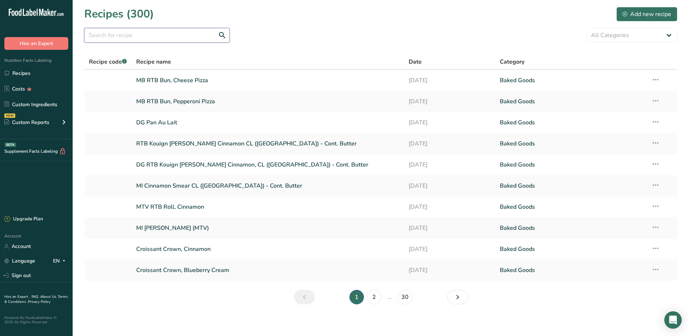
click at [168, 36] on input "text" at bounding box center [156, 35] width 145 height 15
click at [169, 83] on link "MB RTB Bun, Cheese Pizza" at bounding box center [268, 80] width 264 height 15
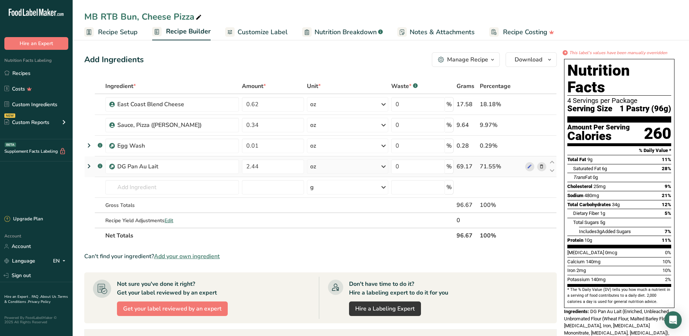
click at [90, 167] on icon at bounding box center [89, 166] width 9 height 13
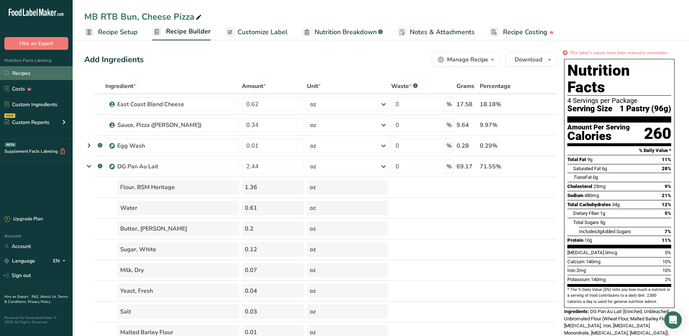
click at [15, 74] on link "Recipes" at bounding box center [36, 73] width 73 height 14
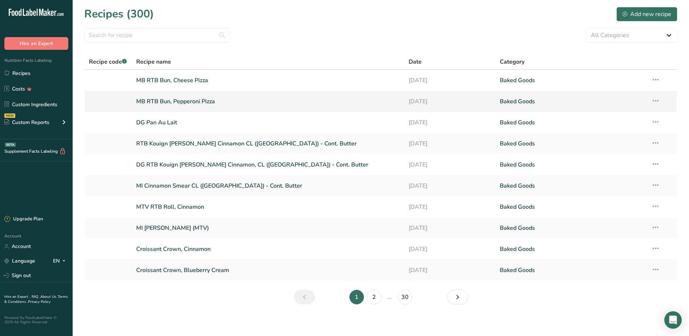
click at [185, 98] on link "MB RTB Bun, Pepperoni Pizza" at bounding box center [268, 101] width 264 height 15
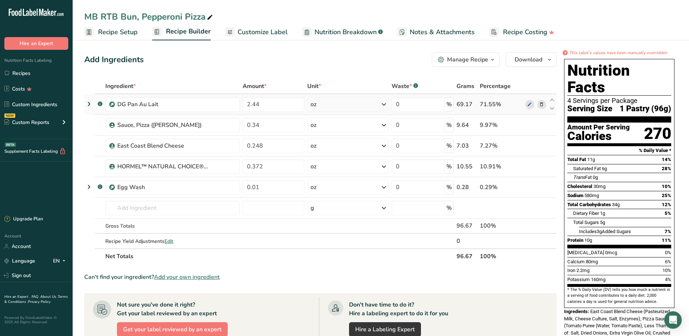
click at [90, 105] on icon at bounding box center [89, 103] width 9 height 13
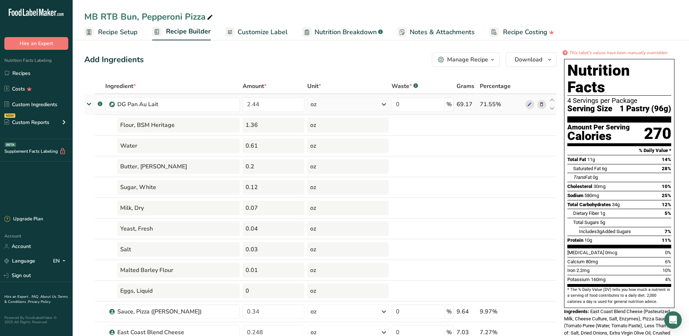
click at [88, 106] on icon at bounding box center [88, 104] width 13 height 9
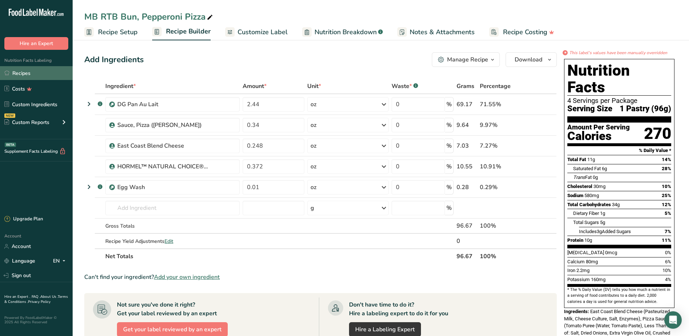
click at [23, 73] on link "Recipes" at bounding box center [36, 73] width 73 height 14
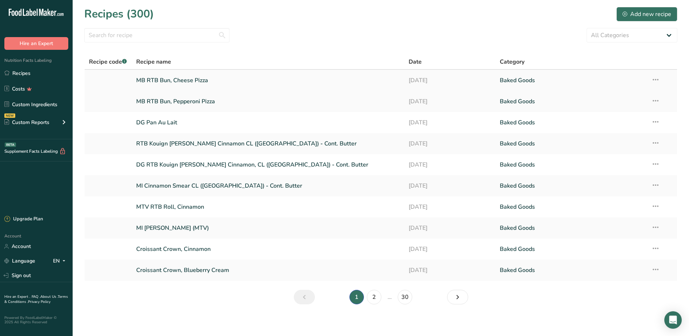
click at [178, 82] on link "MB RTB Bun, Cheese Pizza" at bounding box center [268, 80] width 264 height 15
